Goal: Manage account settings

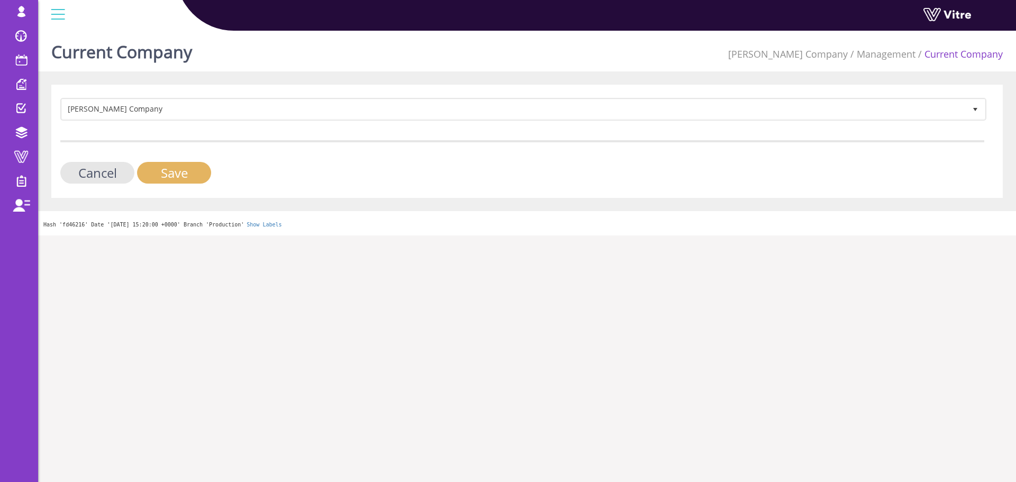
click at [179, 171] on input "Save" at bounding box center [174, 173] width 74 height 22
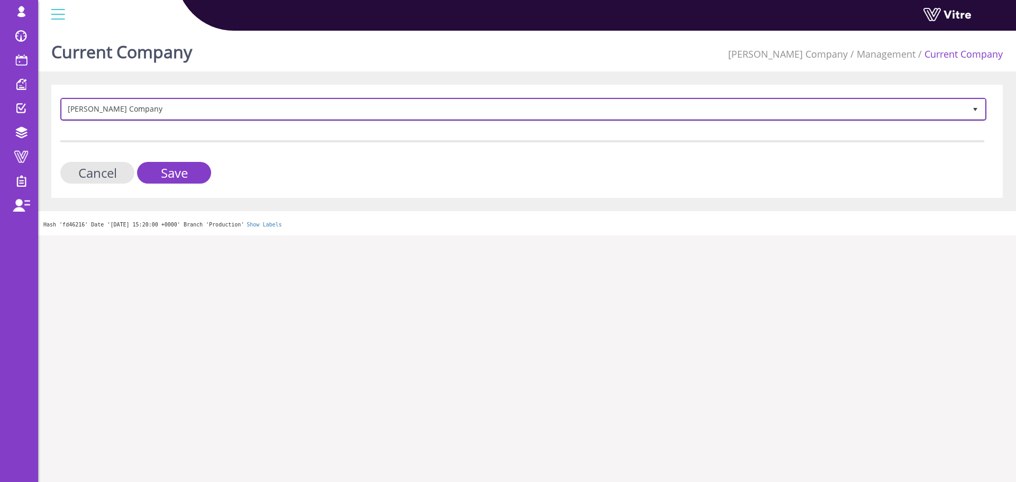
click at [137, 111] on span "[PERSON_NAME] Company" at bounding box center [514, 109] width 904 height 19
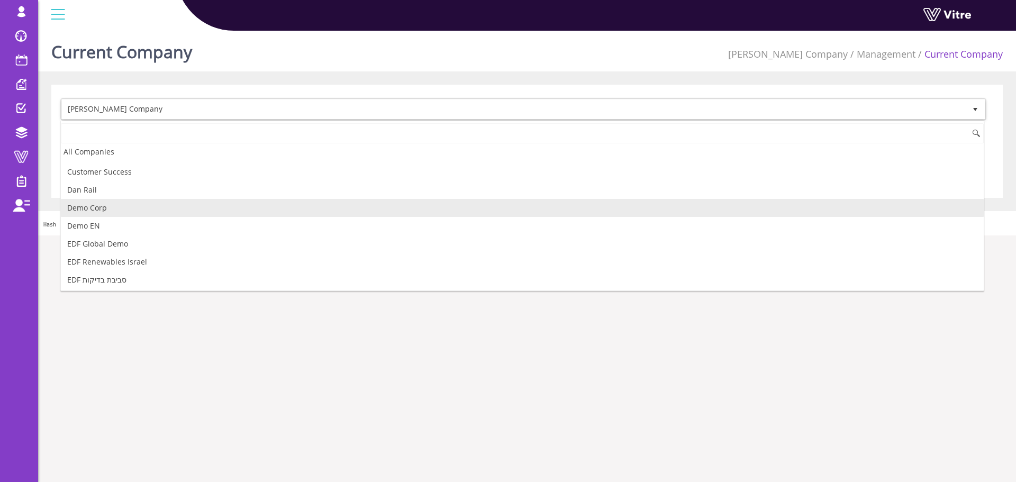
scroll to position [159, 0]
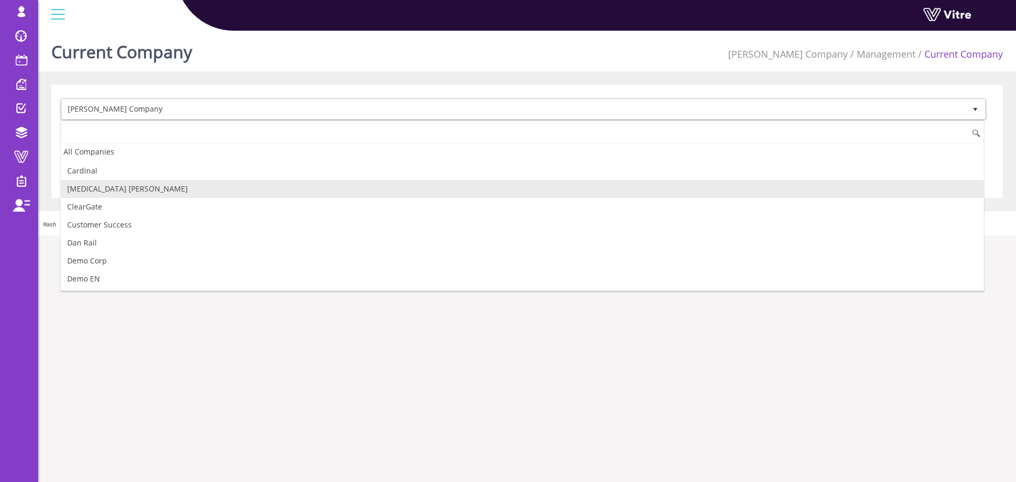
click at [103, 192] on li "[MEDICAL_DATA] [PERSON_NAME]" at bounding box center [522, 189] width 923 height 18
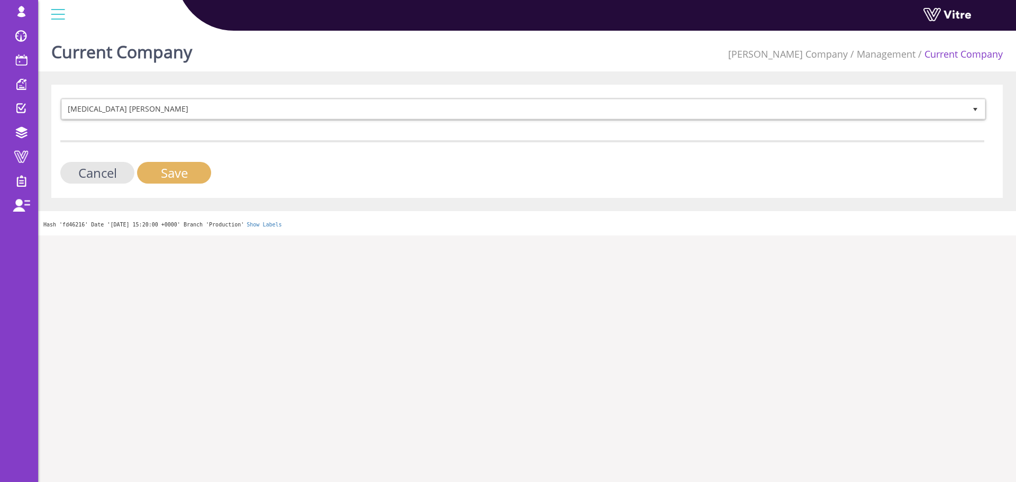
click at [177, 170] on input "Save" at bounding box center [174, 173] width 74 height 22
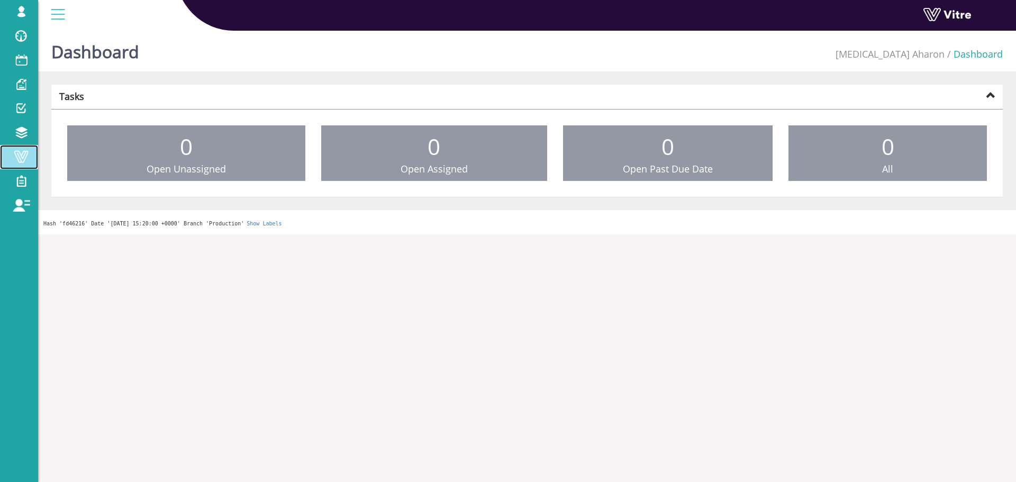
click at [24, 160] on span at bounding box center [21, 156] width 26 height 13
